Goal: Task Accomplishment & Management: Manage account settings

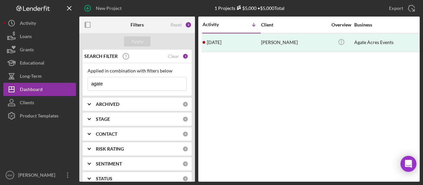
click at [113, 83] on input "agate" at bounding box center [137, 83] width 98 height 13
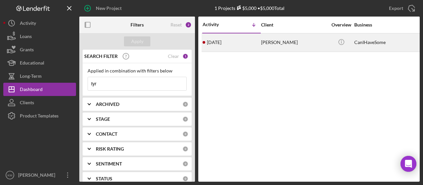
type input "tyr"
click at [269, 39] on div "[PERSON_NAME]" at bounding box center [294, 42] width 66 height 17
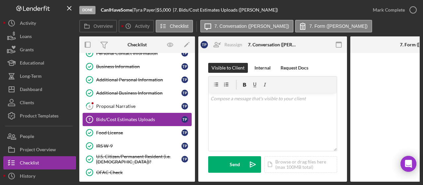
scroll to position [65, 0]
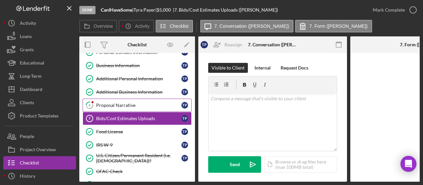
click at [125, 102] on div "Proposal Narrative" at bounding box center [138, 104] width 85 height 5
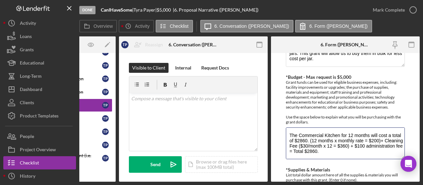
drag, startPoint x: 389, startPoint y: 152, endPoint x: 267, endPoint y: 112, distance: 128.7
click at [267, 112] on div "Overview Internal Workflow Stage Done Icon/Dropdown Arrow Archive (can unarchiv…" at bounding box center [249, 108] width 340 height 145
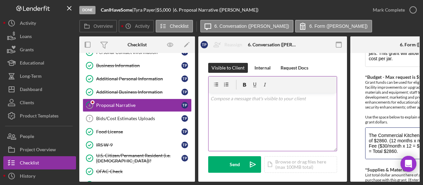
scroll to position [161, 0]
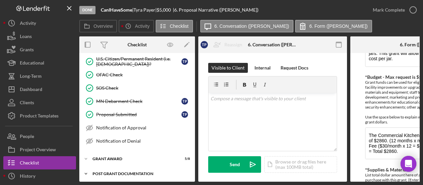
click at [119, 171] on div "Post Grant Documentation" at bounding box center [139, 173] width 94 height 4
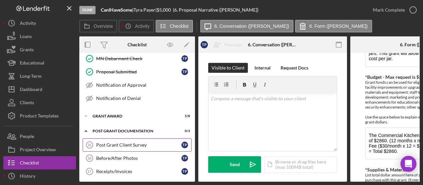
click at [130, 142] on div "Post Grant Client Survey" at bounding box center [138, 144] width 85 height 5
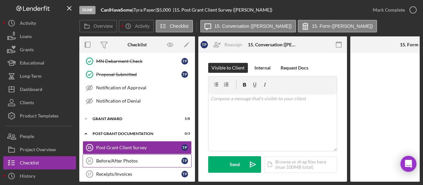
scroll to position [204, 0]
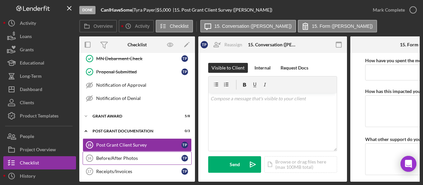
click at [126, 157] on link "Before/After Photos 16 Before/After Photos T P" at bounding box center [137, 157] width 109 height 13
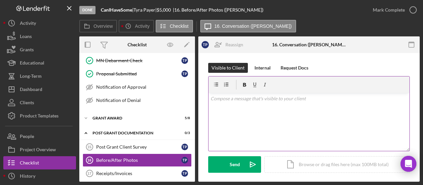
scroll to position [85, 0]
